Goal: Transaction & Acquisition: Purchase product/service

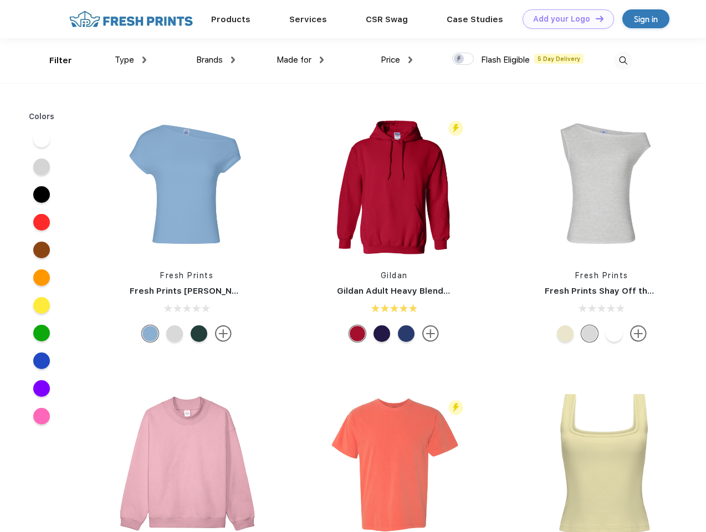
click at [564, 19] on link "Add your Logo Design Tool" at bounding box center [568, 18] width 91 height 19
click at [0, 0] on div "Design Tool" at bounding box center [0, 0] width 0 height 0
click at [595, 18] on link "Add your Logo Design Tool" at bounding box center [568, 18] width 91 height 19
click at [53, 60] on div "Filter" at bounding box center [60, 60] width 23 height 13
click at [131, 60] on span "Type" at bounding box center [124, 60] width 19 height 10
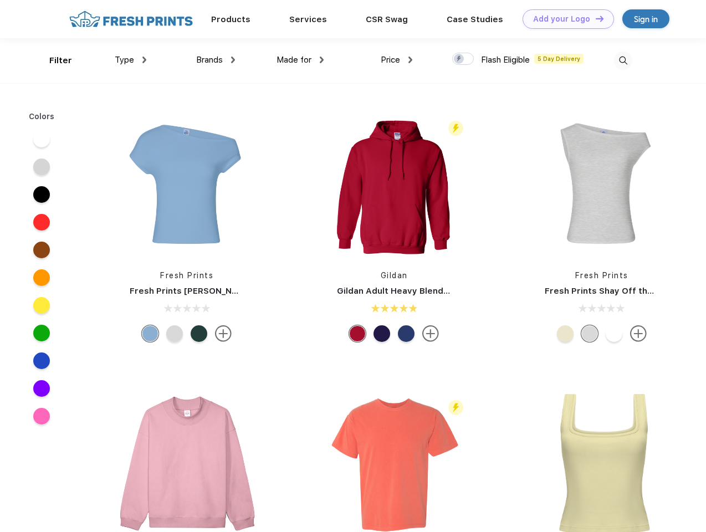
click at [216, 60] on span "Brands" at bounding box center [209, 60] width 27 height 10
click at [300, 60] on span "Made for" at bounding box center [294, 60] width 35 height 10
click at [397, 60] on span "Price" at bounding box center [390, 60] width 19 height 10
click at [463, 59] on div at bounding box center [463, 59] width 22 height 12
click at [459, 59] on input "checkbox" at bounding box center [455, 55] width 7 height 7
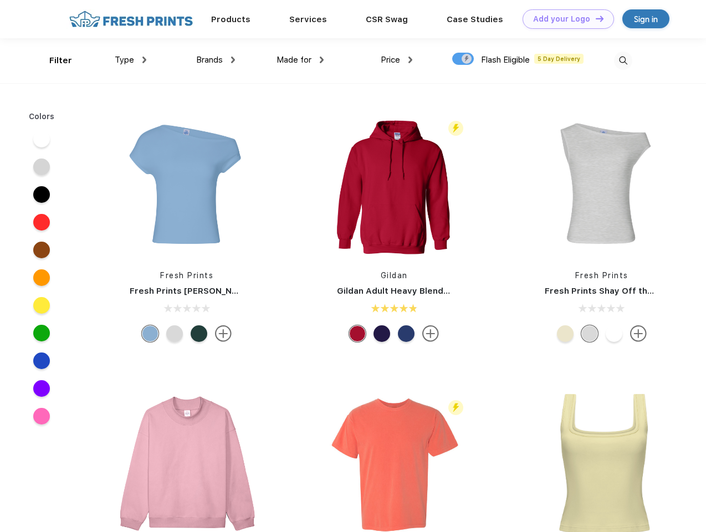
checkbox input "true"
